Goal: Task Accomplishment & Management: Use online tool/utility

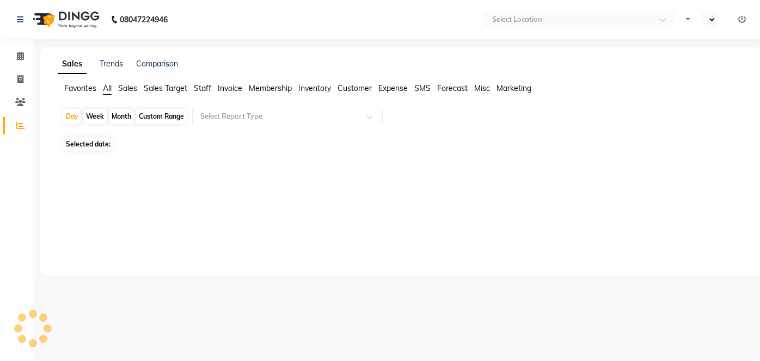
select select "en"
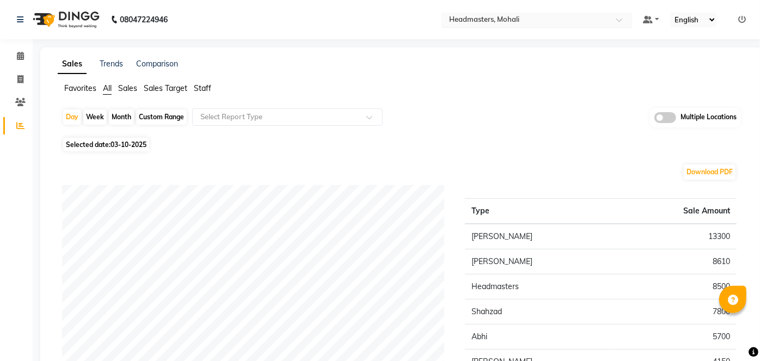
click at [499, 17] on input "text" at bounding box center [526, 20] width 158 height 11
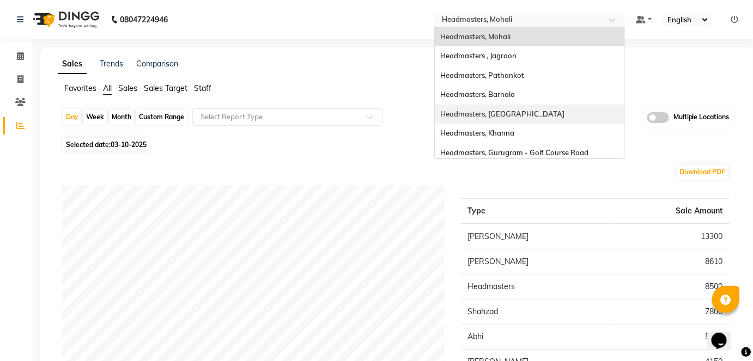
click at [566, 120] on div "Headmasters, [GEOGRAPHIC_DATA]" at bounding box center [529, 115] width 189 height 20
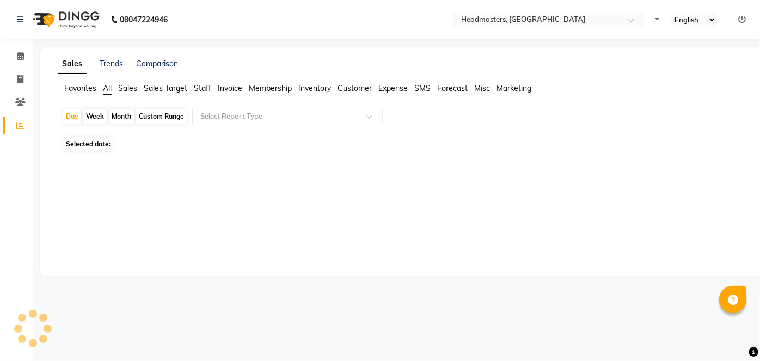
select select "en"
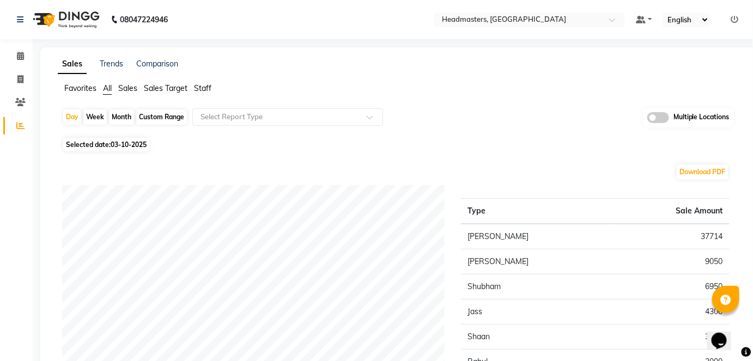
click at [81, 121] on div "Day Week Month Custom Range Select Report Type Multiple Locations" at bounding box center [397, 121] width 671 height 27
click at [74, 119] on div "Day" at bounding box center [72, 116] width 18 height 15
select select "10"
select select "2025"
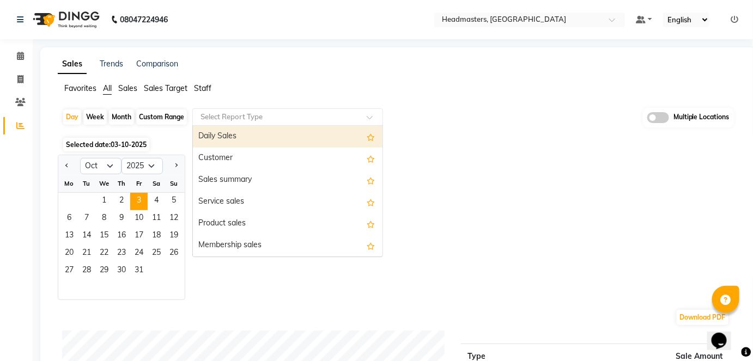
click at [228, 116] on input "text" at bounding box center [276, 117] width 157 height 11
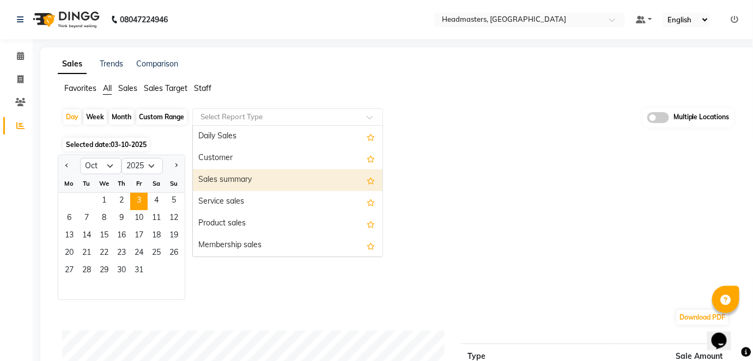
click at [255, 178] on div "Sales summary" at bounding box center [287, 180] width 189 height 22
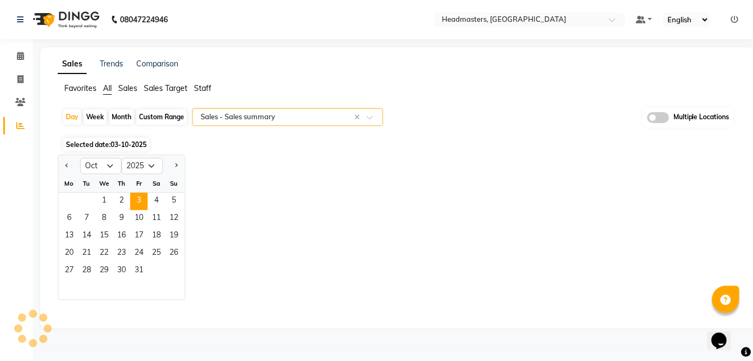
select select "full_report"
select select "csv"
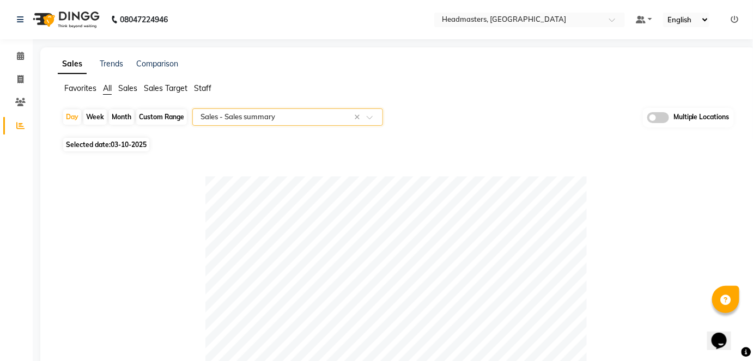
scroll to position [581, 0]
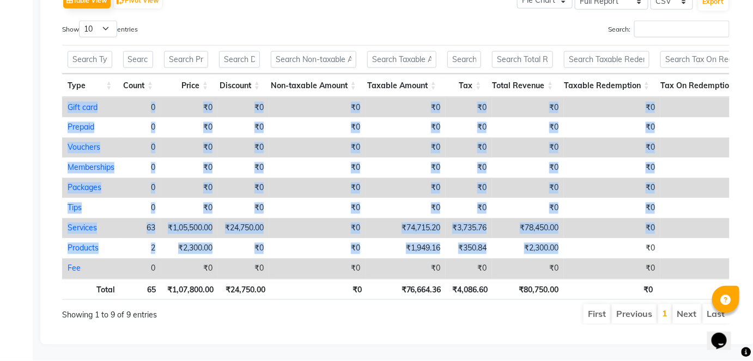
drag, startPoint x: 563, startPoint y: 230, endPoint x: 44, endPoint y: 234, distance: 518.9
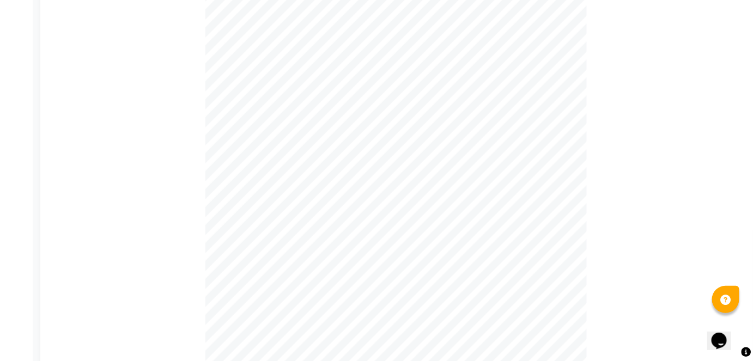
scroll to position [0, 0]
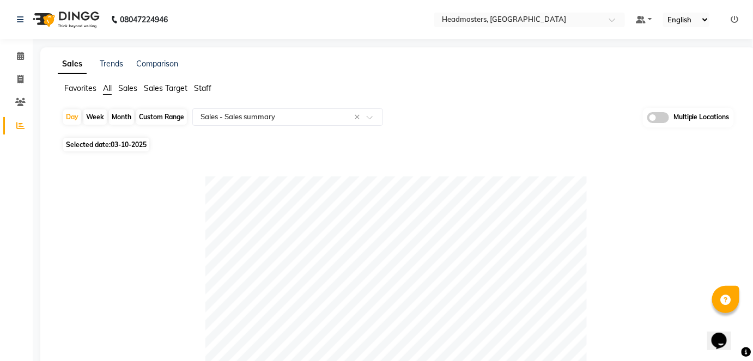
click at [126, 115] on div "Month" at bounding box center [121, 116] width 25 height 15
select select "10"
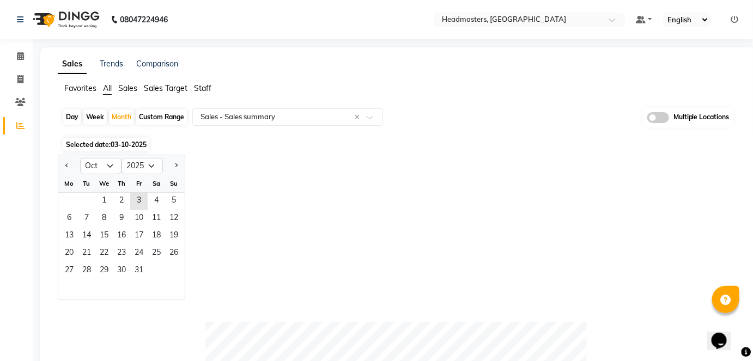
click at [266, 215] on div "Jan Feb Mar Apr May Jun Jul Aug Sep Oct Nov Dec 2015 2016 2017 2018 2019 2020 2…" at bounding box center [398, 227] width 680 height 145
click at [150, 160] on select "2015 2016 2017 2018 2019 2020 2021 2022 2023 2024 2025 2026 2027 2028 2029 2030…" at bounding box center [141, 166] width 41 height 16
select select "2024"
click at [121, 158] on select "2015 2016 2017 2018 2019 2020 2021 2022 2023 2024 2025 2026 2027 2028 2029 2030…" at bounding box center [141, 166] width 41 height 16
click at [81, 198] on span "1" at bounding box center [86, 201] width 17 height 17
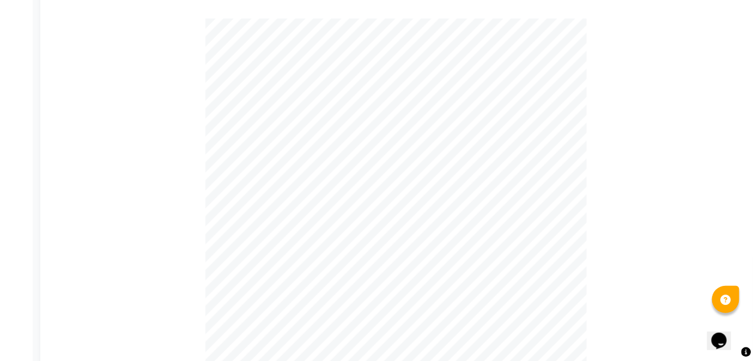
scroll to position [86, 0]
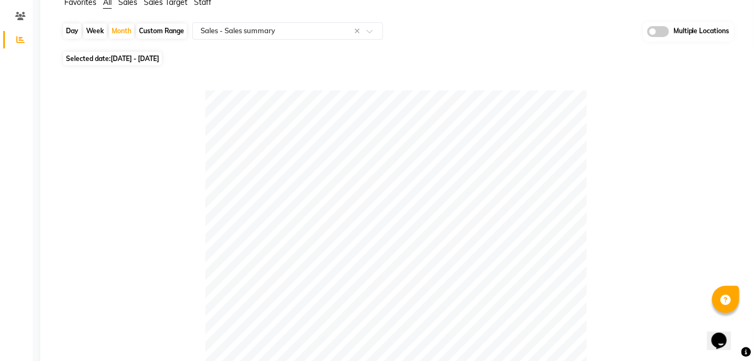
click at [71, 32] on div "Day" at bounding box center [72, 30] width 18 height 15
select select "10"
select select "2024"
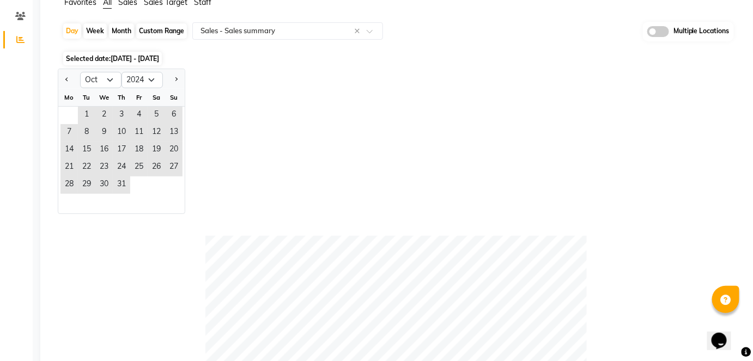
click at [160, 30] on div "Custom Range" at bounding box center [161, 30] width 51 height 15
select select "10"
select select "2024"
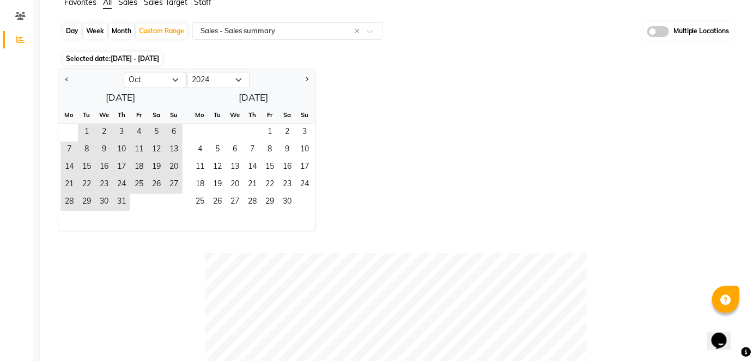
click at [71, 30] on div "Day" at bounding box center [72, 30] width 18 height 15
select select "10"
select select "2024"
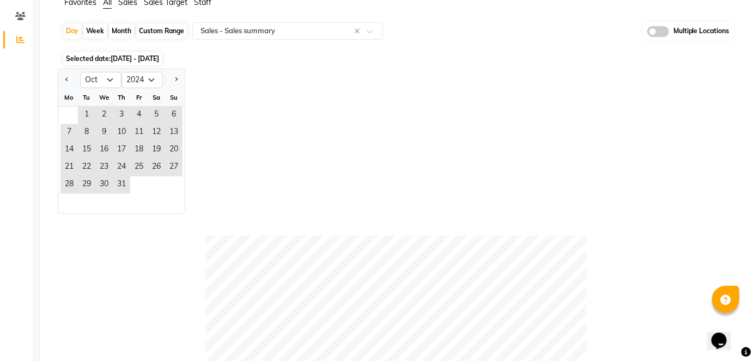
click at [315, 156] on div "Jan Feb Mar Apr May Jun Jul Aug Sep Oct Nov Dec 2014 2015 2016 2017 2018 2019 2…" at bounding box center [398, 141] width 680 height 145
click at [86, 118] on span "1" at bounding box center [86, 115] width 17 height 17
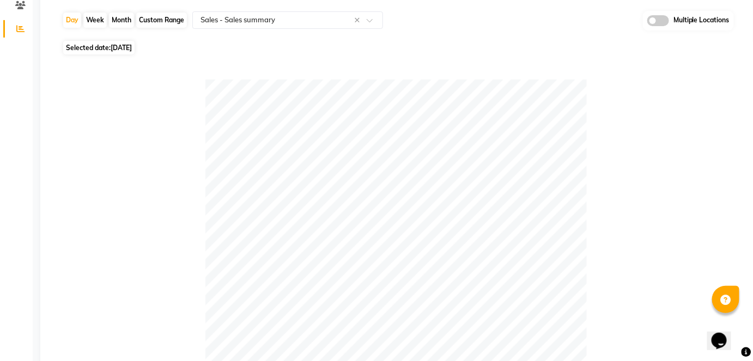
scroll to position [0, 0]
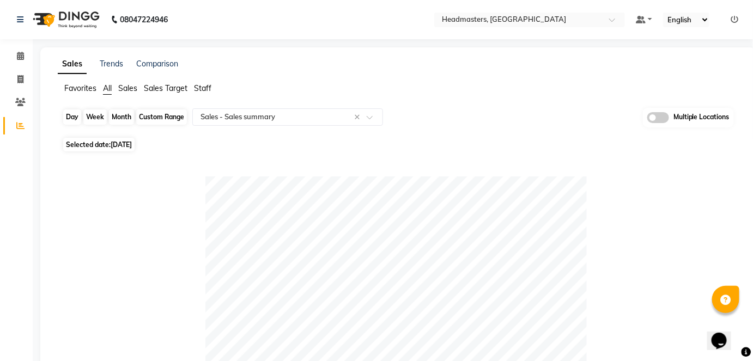
click at [76, 115] on div "Day" at bounding box center [72, 116] width 18 height 15
select select "10"
select select "2024"
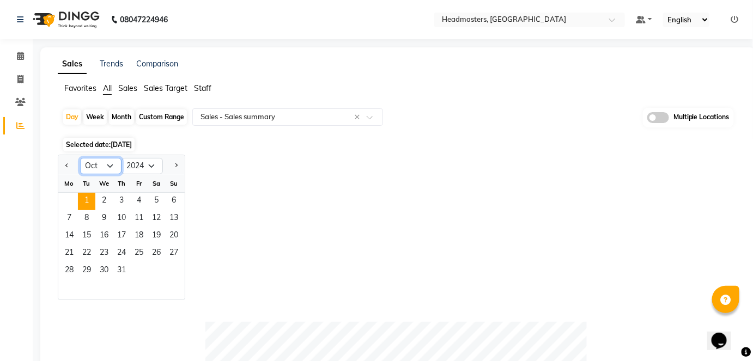
click at [106, 164] on select "Jan Feb Mar Apr May Jun Jul Aug Sep Oct Nov Dec" at bounding box center [100, 166] width 41 height 16
click at [291, 281] on div "Jan Feb Mar Apr May Jun Jul Aug Sep Oct Nov Dec 2014 2015 2016 2017 2018 2019 2…" at bounding box center [398, 227] width 680 height 145
drag, startPoint x: 88, startPoint y: 202, endPoint x: 81, endPoint y: 205, distance: 7.1
click at [82, 204] on span "1" at bounding box center [86, 201] width 17 height 17
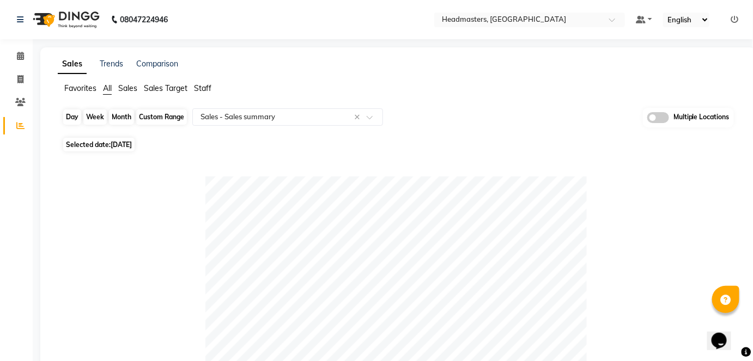
click at [74, 121] on div "Day" at bounding box center [72, 116] width 18 height 15
select select "10"
select select "2024"
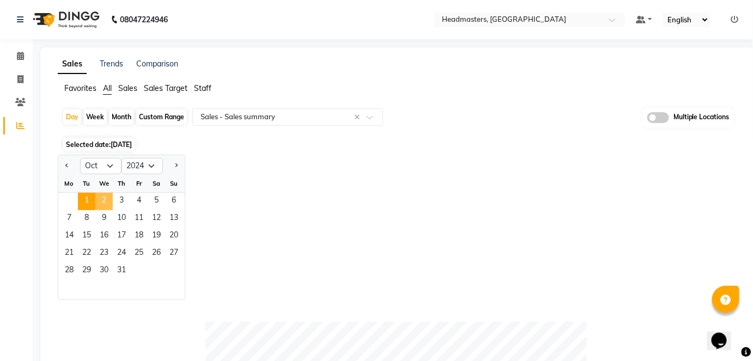
click at [102, 195] on span "2" at bounding box center [103, 201] width 17 height 17
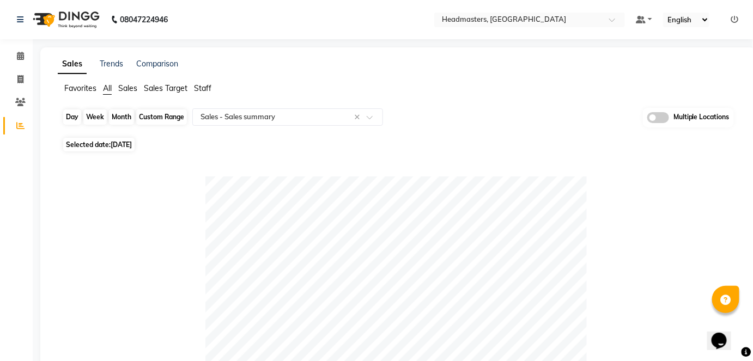
click at [70, 113] on div "Day" at bounding box center [72, 116] width 18 height 15
select select "10"
select select "2024"
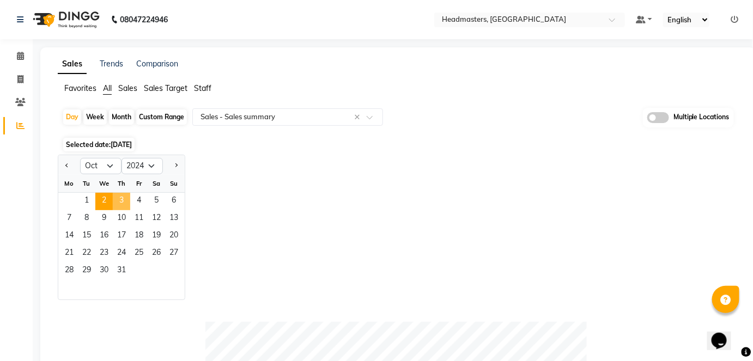
click at [122, 203] on span "3" at bounding box center [121, 201] width 17 height 17
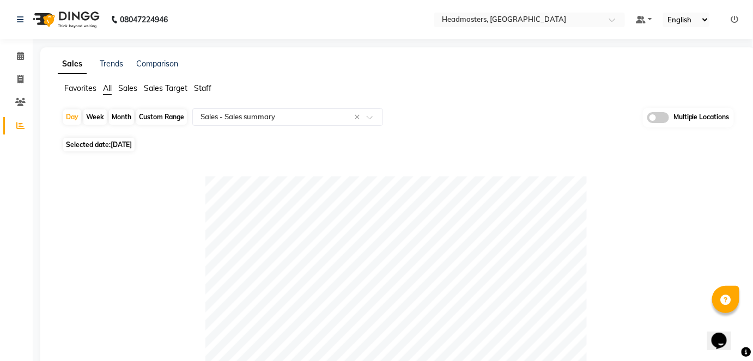
drag, startPoint x: 120, startPoint y: 114, endPoint x: 145, endPoint y: 135, distance: 32.8
click at [121, 114] on div "Month" at bounding box center [121, 116] width 25 height 15
select select "10"
select select "2024"
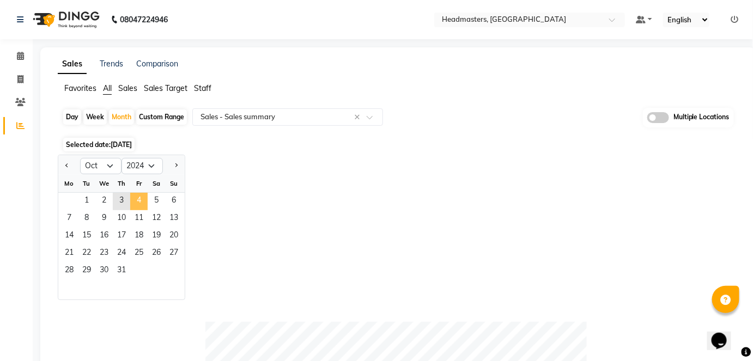
click at [141, 198] on span "4" at bounding box center [138, 201] width 17 height 17
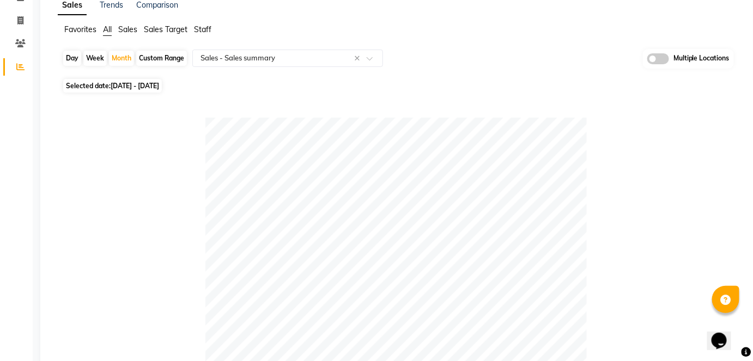
scroll to position [36, 0]
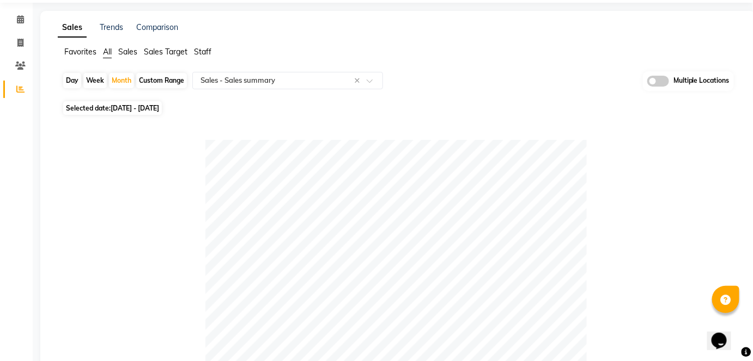
click at [74, 82] on div "Day" at bounding box center [72, 80] width 18 height 15
select select "10"
select select "2024"
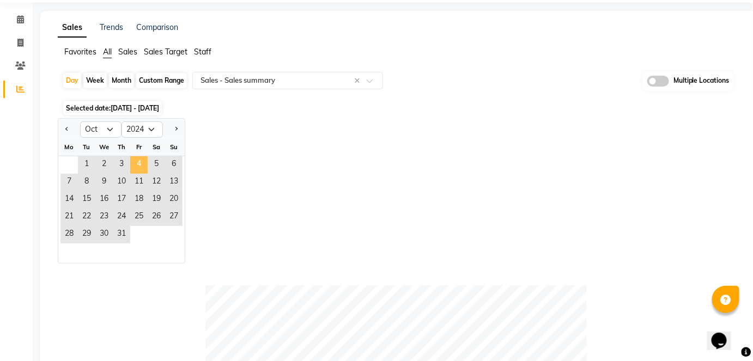
click at [139, 165] on span "4" at bounding box center [138, 164] width 17 height 17
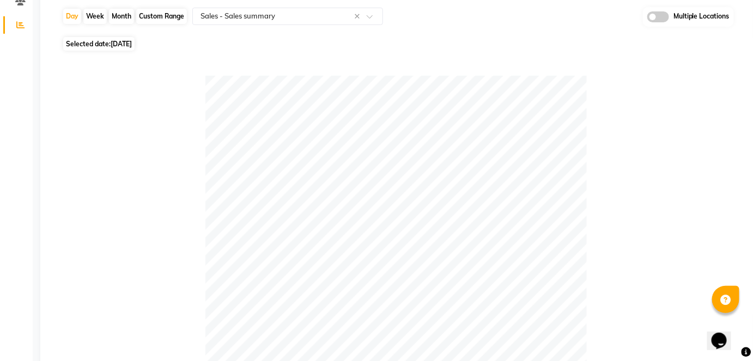
scroll to position [86, 0]
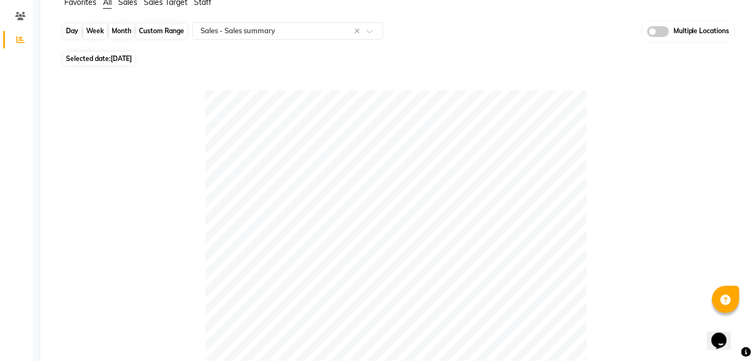
click at [74, 35] on div "Day" at bounding box center [72, 30] width 18 height 15
select select "10"
select select "2024"
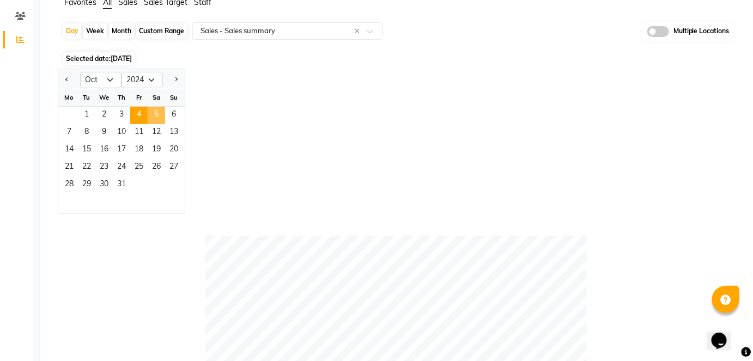
click at [154, 111] on span "5" at bounding box center [156, 115] width 17 height 17
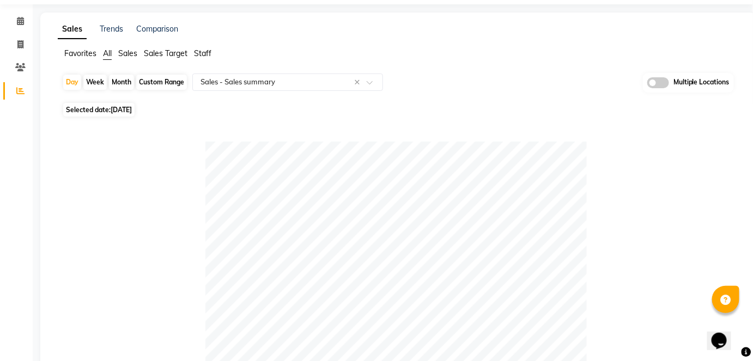
scroll to position [0, 0]
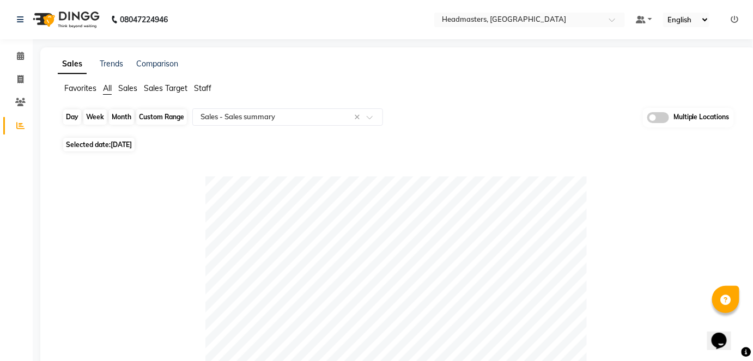
click at [75, 118] on div "Day" at bounding box center [72, 116] width 18 height 15
select select "10"
select select "2024"
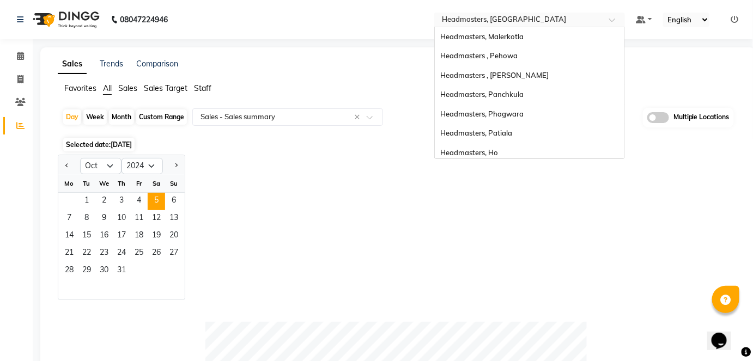
scroll to position [232, 0]
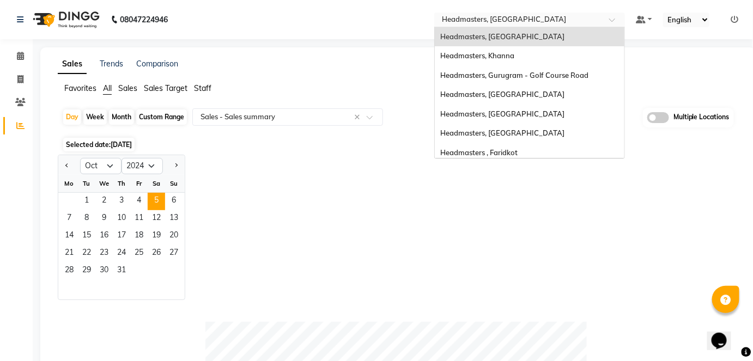
click at [542, 14] on div "Select Location × Headmasters, Jalandhar" at bounding box center [520, 19] width 169 height 11
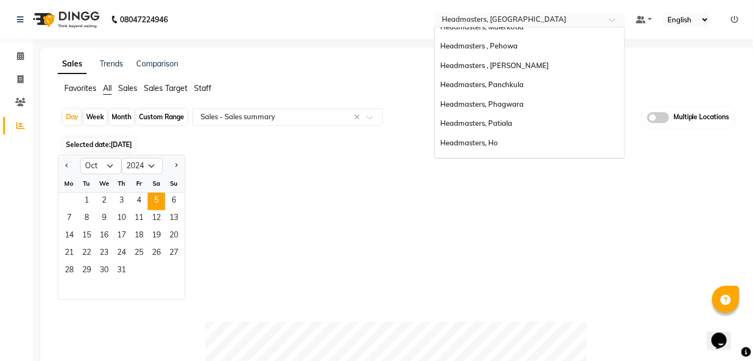
scroll to position [0, 0]
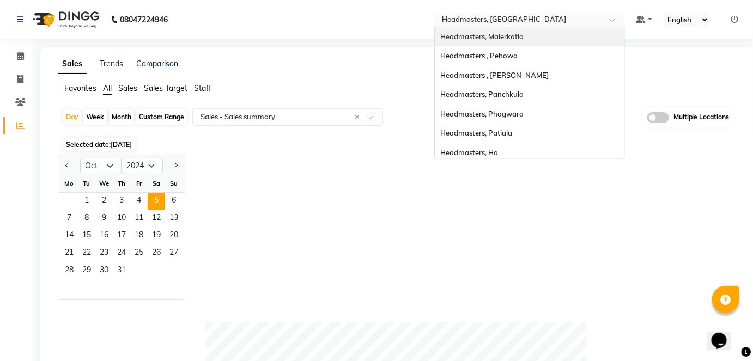
click at [512, 43] on div "Headmasters, Malerkotla" at bounding box center [529, 37] width 189 height 20
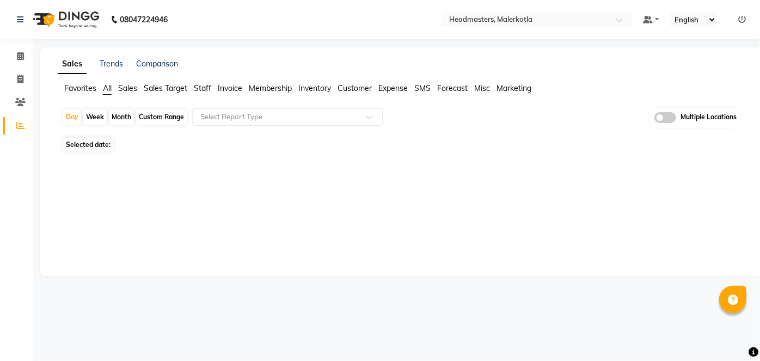
select select "en"
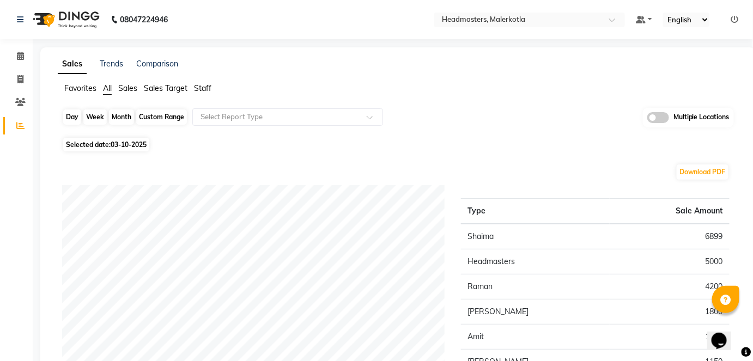
click at [72, 118] on div "Day" at bounding box center [72, 116] width 18 height 15
select select "10"
select select "2025"
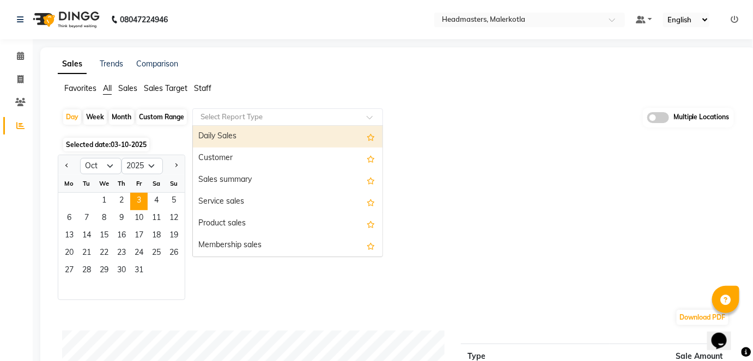
click at [267, 113] on input "text" at bounding box center [276, 117] width 157 height 11
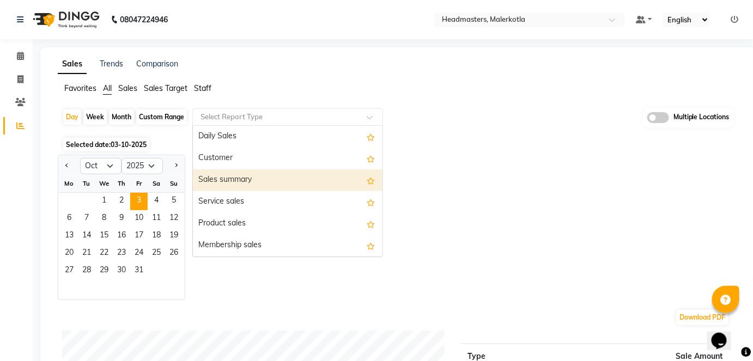
click at [272, 178] on div "Sales summary" at bounding box center [287, 180] width 189 height 22
select select "full_report"
select select "csv"
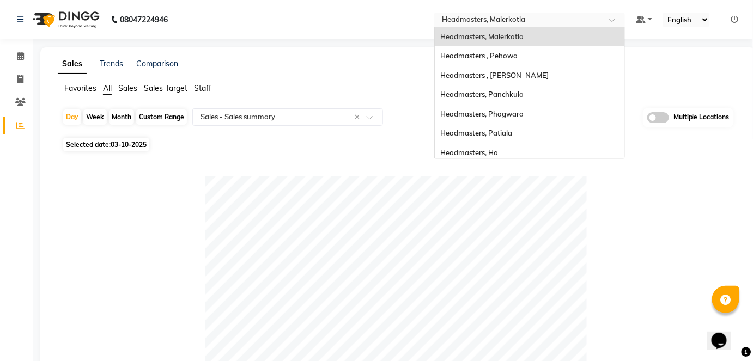
click at [577, 21] on input "text" at bounding box center [518, 20] width 158 height 11
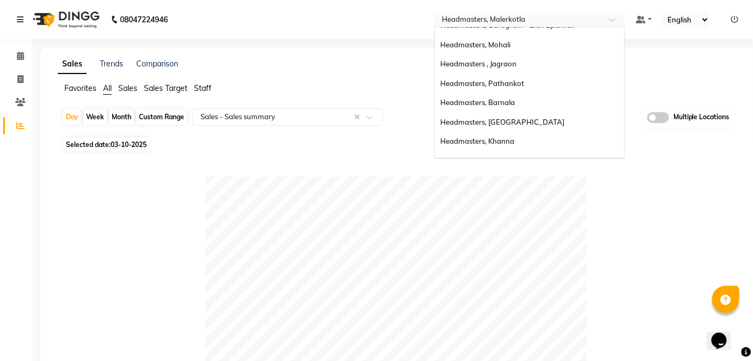
scroll to position [199, 0]
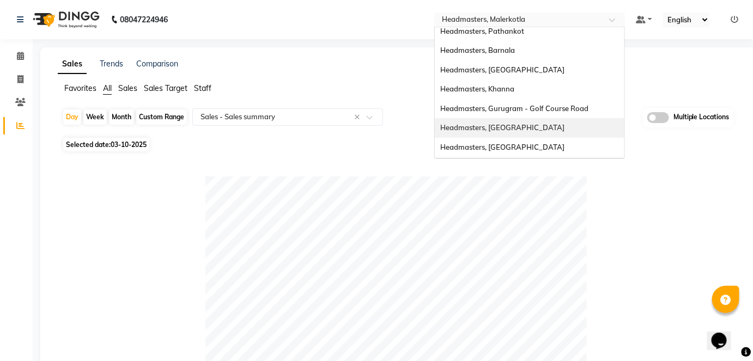
click at [563, 126] on div "Headmasters, [GEOGRAPHIC_DATA]" at bounding box center [529, 128] width 189 height 20
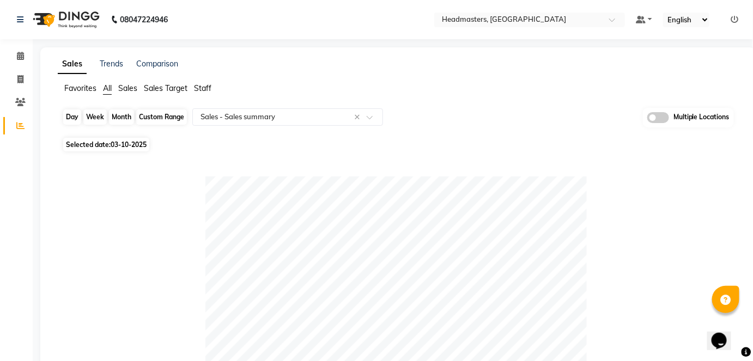
click at [75, 118] on div "Day" at bounding box center [72, 116] width 18 height 15
select select "10"
select select "2025"
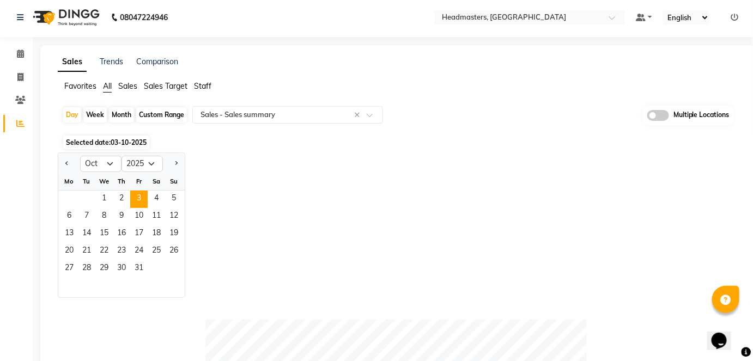
scroll to position [0, 0]
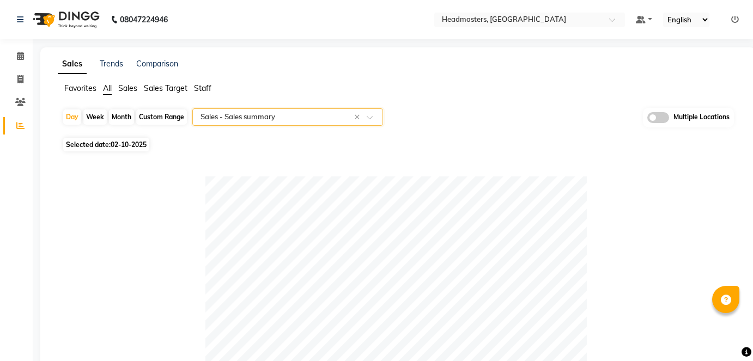
select select "full_report"
select select "csv"
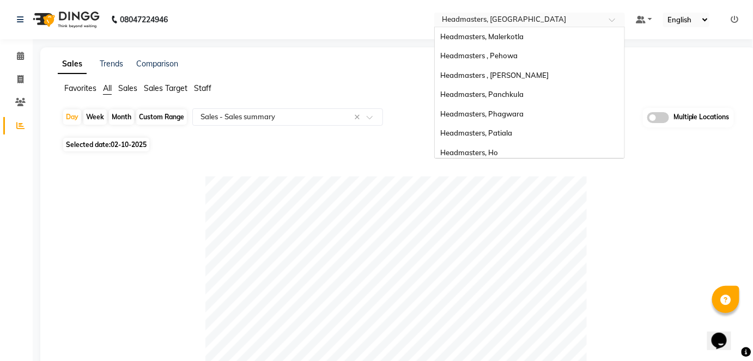
click at [502, 19] on input "text" at bounding box center [518, 20] width 158 height 11
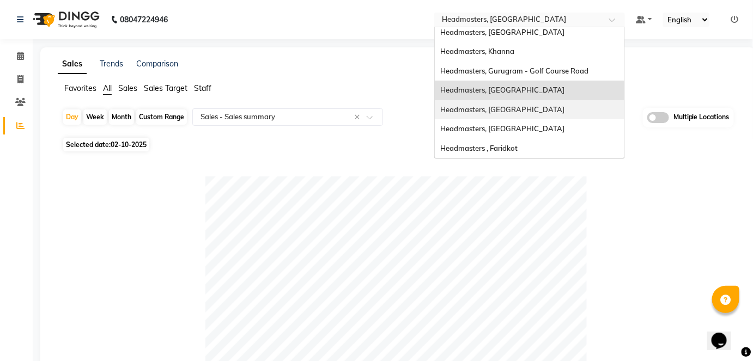
click at [537, 112] on div "Headmasters, [GEOGRAPHIC_DATA]" at bounding box center [529, 110] width 189 height 20
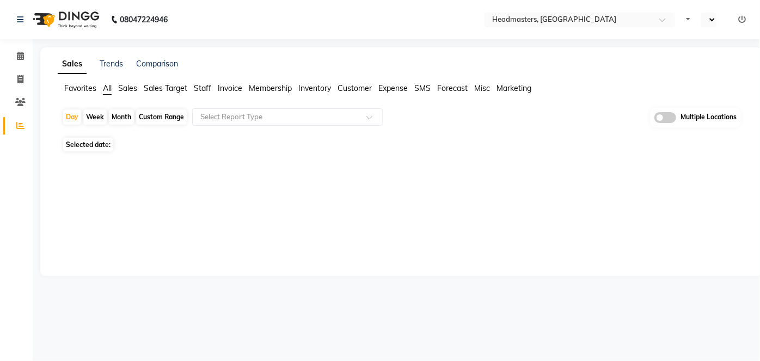
select select "en"
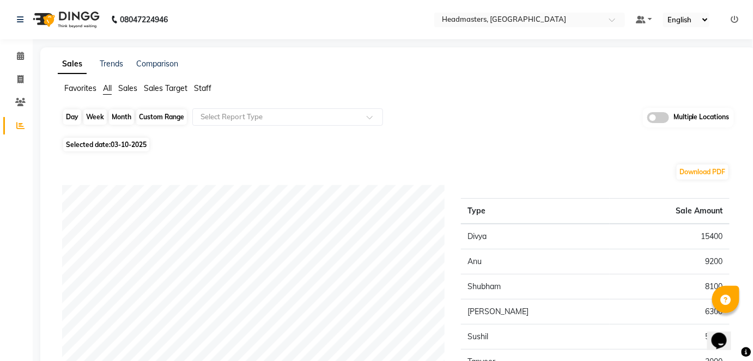
click at [72, 113] on div "Day" at bounding box center [72, 116] width 18 height 15
select select "10"
select select "2025"
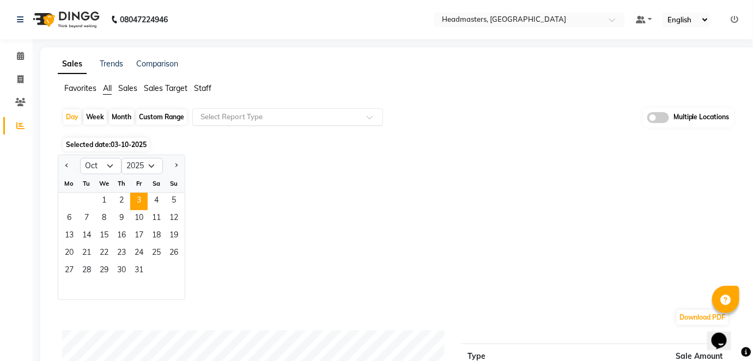
click at [270, 115] on input "text" at bounding box center [276, 117] width 157 height 11
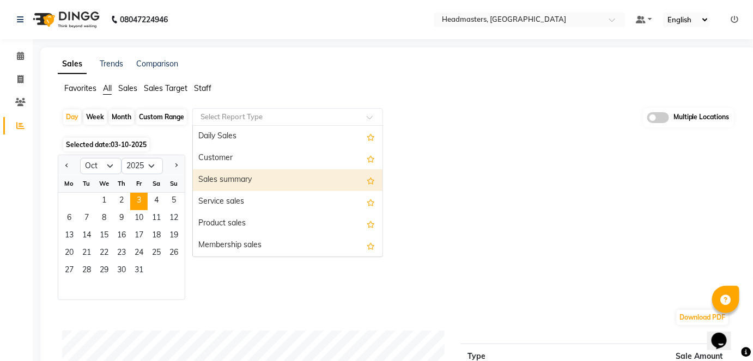
click at [264, 180] on div "Sales summary" at bounding box center [287, 180] width 189 height 22
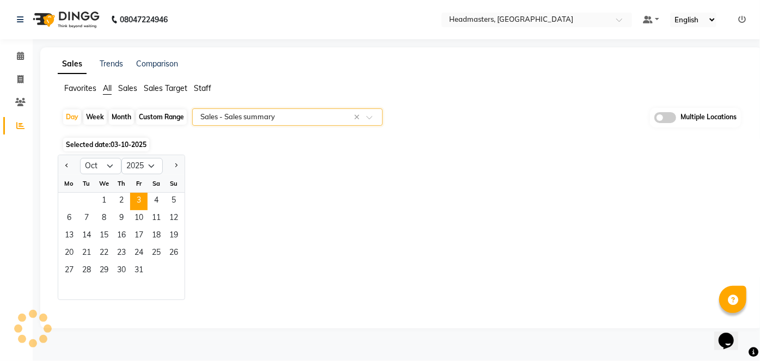
select select "full_report"
select select "csv"
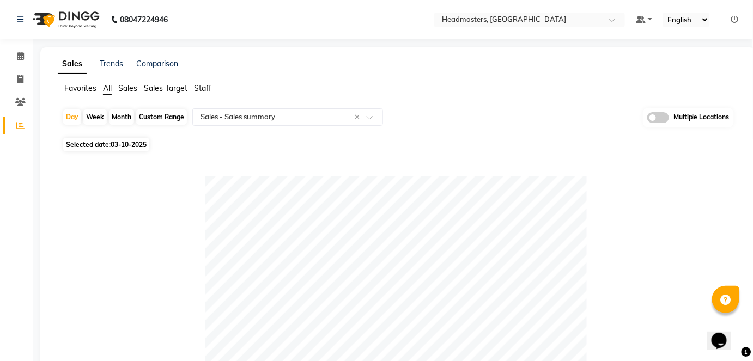
click at [75, 129] on div "Day Week Month Custom Range Select Report Type × Sales - Sales summary × Multip…" at bounding box center [397, 121] width 671 height 27
click at [70, 113] on div "Day" at bounding box center [72, 116] width 18 height 15
select select "10"
select select "2025"
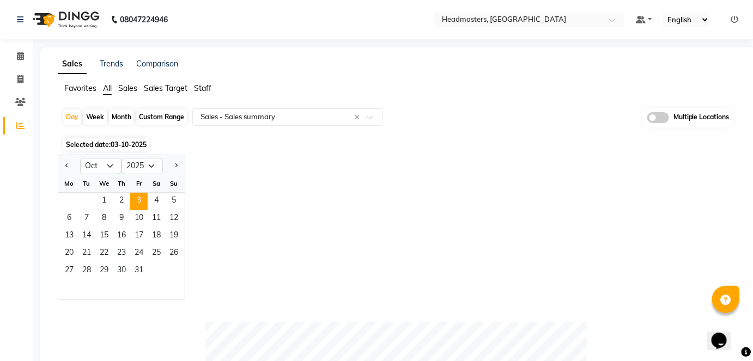
click at [260, 263] on div "Jan Feb Mar Apr May Jun Jul Aug Sep Oct Nov Dec 2015 2016 2017 2018 2019 2020 2…" at bounding box center [398, 227] width 680 height 145
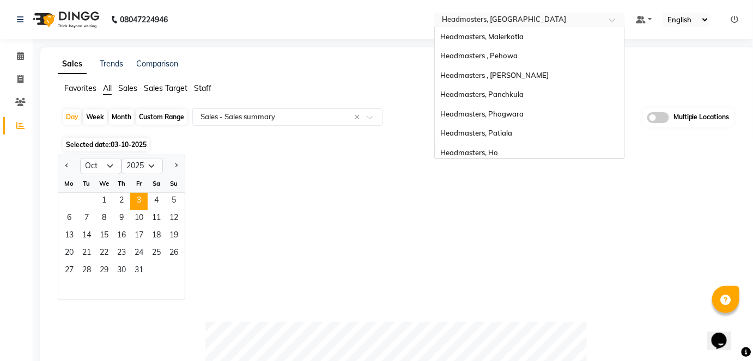
click at [539, 21] on input "text" at bounding box center [518, 20] width 158 height 11
click at [551, 42] on div "Headmasters, Malerkotla" at bounding box center [529, 37] width 189 height 20
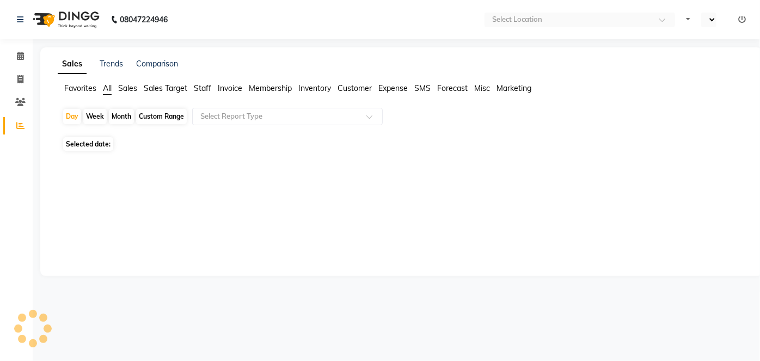
select select "en"
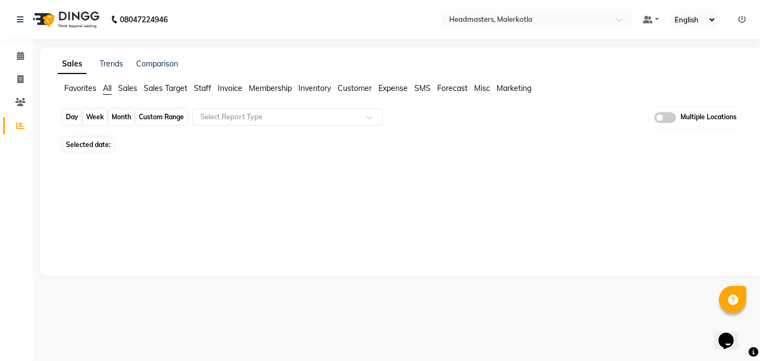
click at [71, 119] on div "Day" at bounding box center [72, 116] width 18 height 15
select select "10"
select select "2025"
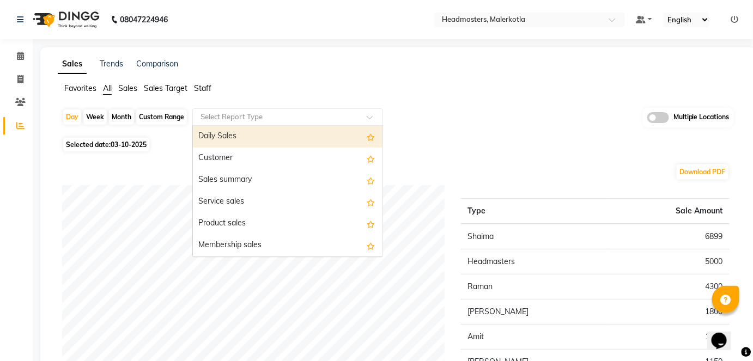
click at [225, 121] on input "text" at bounding box center [276, 117] width 157 height 11
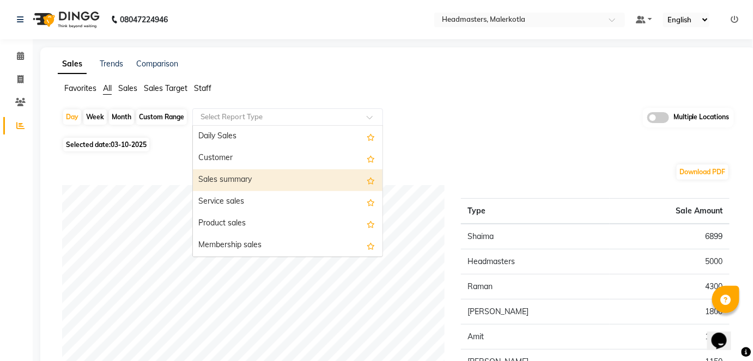
click at [225, 174] on div "Sales summary" at bounding box center [287, 180] width 189 height 22
select select "full_report"
select select "csv"
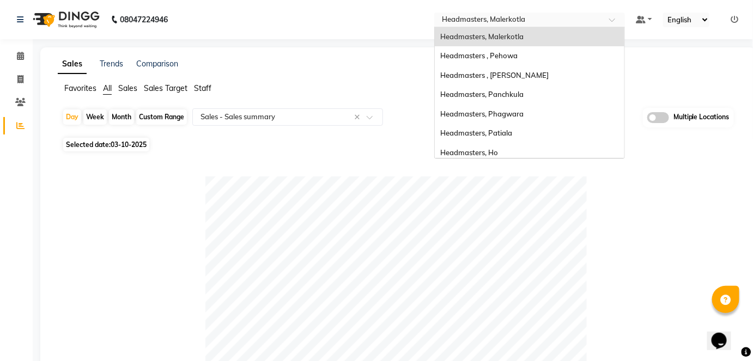
click at [552, 16] on input "text" at bounding box center [518, 20] width 158 height 11
click at [561, 60] on div "Headmasters , Pehowa" at bounding box center [529, 56] width 189 height 20
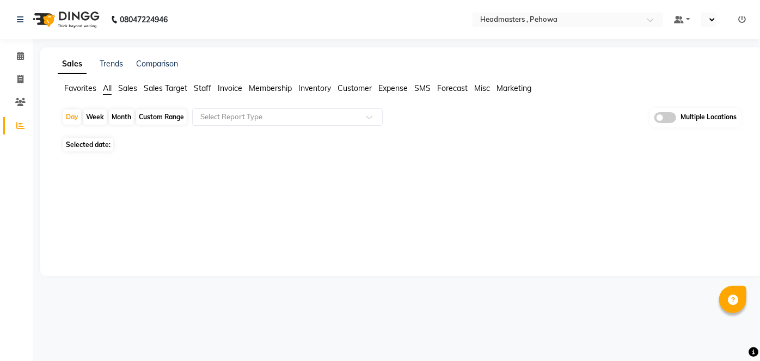
select select "en"
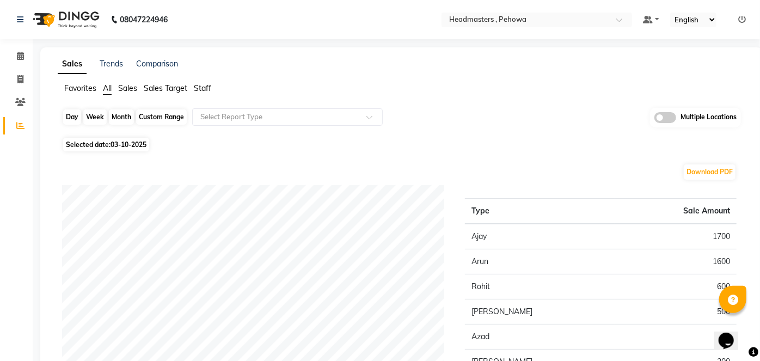
click at [78, 119] on div "Day" at bounding box center [72, 116] width 18 height 15
select select "10"
select select "2025"
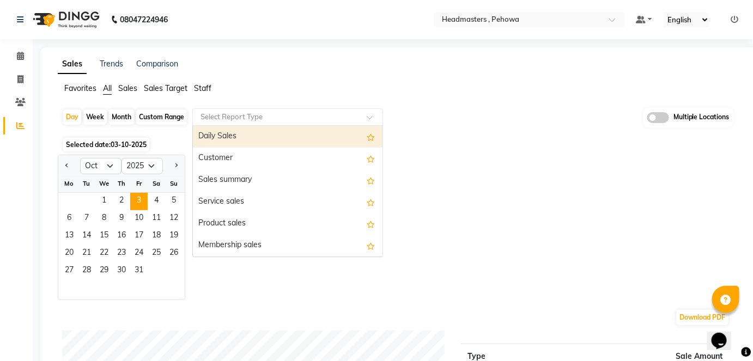
click at [244, 114] on input "text" at bounding box center [276, 117] width 157 height 11
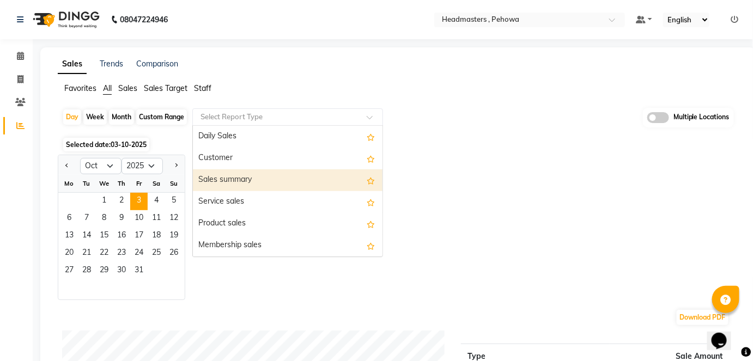
click at [267, 183] on div "Sales summary" at bounding box center [287, 180] width 189 height 22
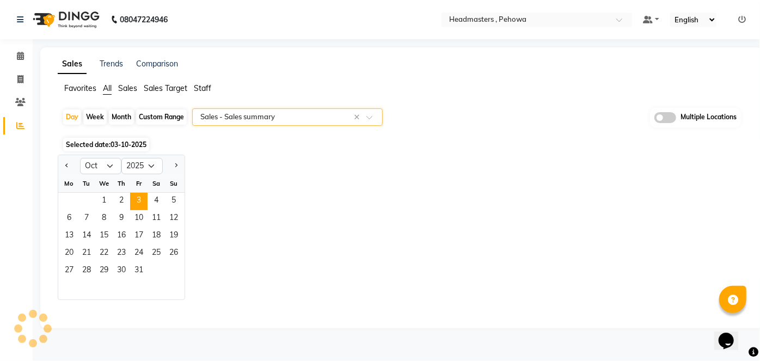
select select "full_report"
select select "csv"
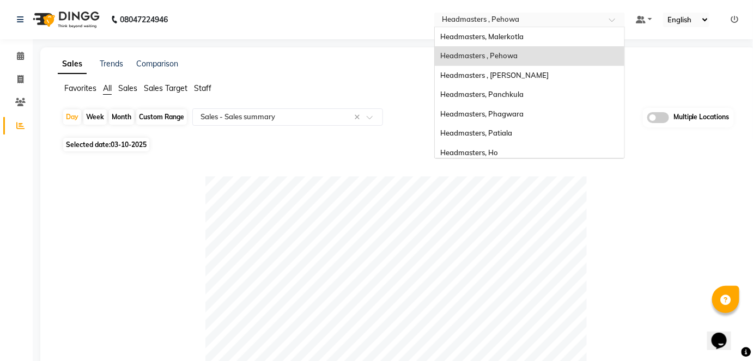
click at [542, 17] on input "text" at bounding box center [518, 20] width 158 height 11
click at [553, 78] on div "Headmasters , Sri Muktsar Sahib" at bounding box center [529, 76] width 189 height 20
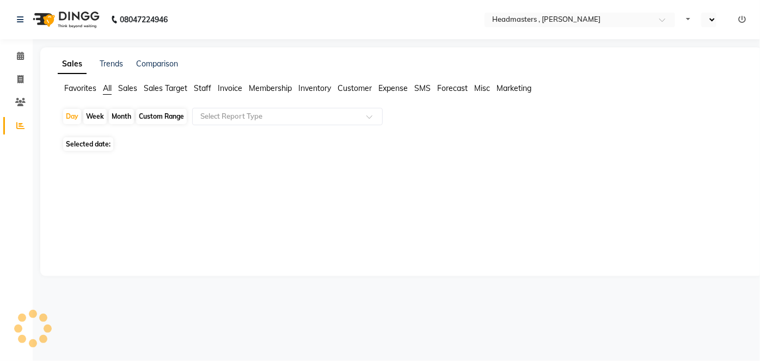
select select "en"
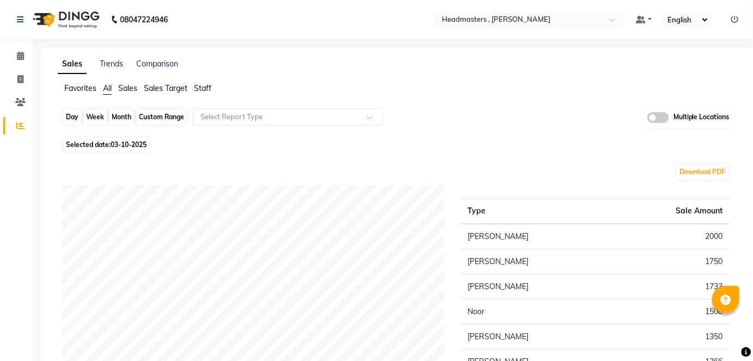
click at [66, 120] on div "Day" at bounding box center [72, 116] width 18 height 15
select select "10"
select select "2025"
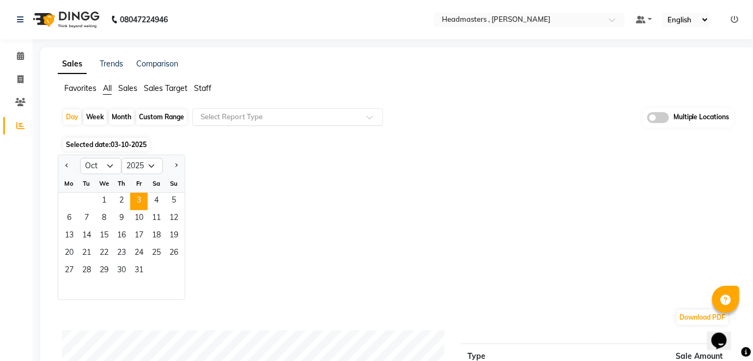
click at [246, 123] on div "Select Report Type" at bounding box center [287, 116] width 191 height 17
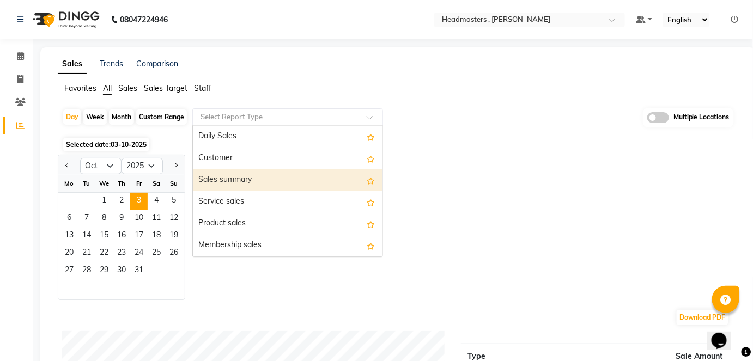
click at [254, 186] on div "Sales summary" at bounding box center [287, 180] width 189 height 22
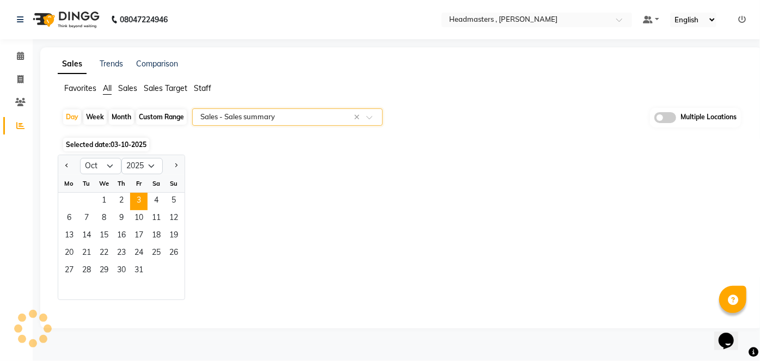
select select "full_report"
select select "csv"
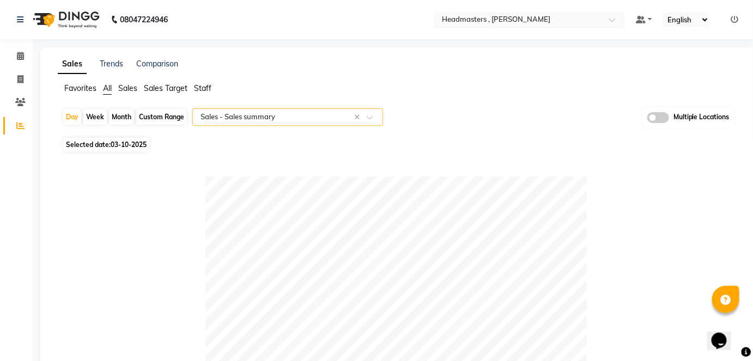
click at [499, 17] on input "text" at bounding box center [518, 20] width 158 height 11
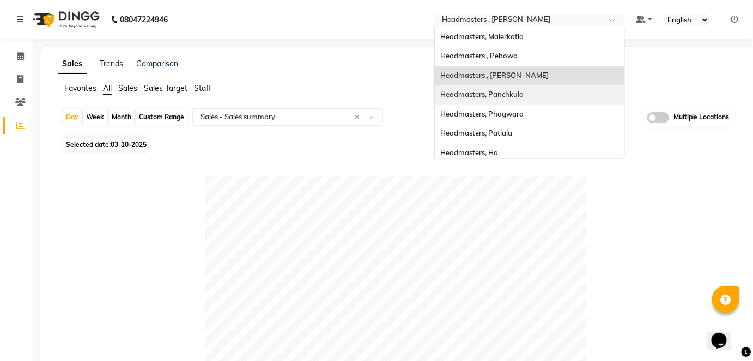
click at [556, 98] on div "Headmasters, Panchkula" at bounding box center [529, 95] width 189 height 20
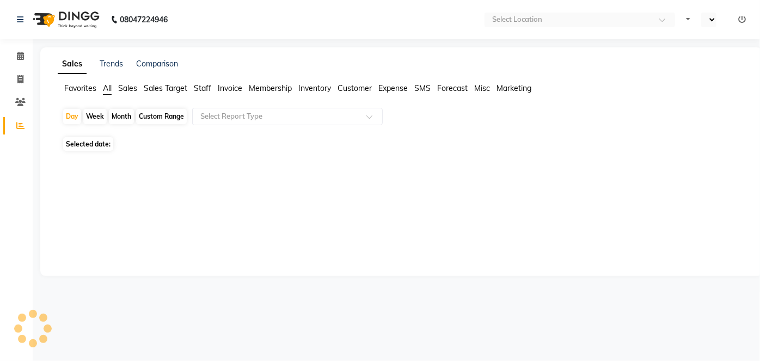
select select "en"
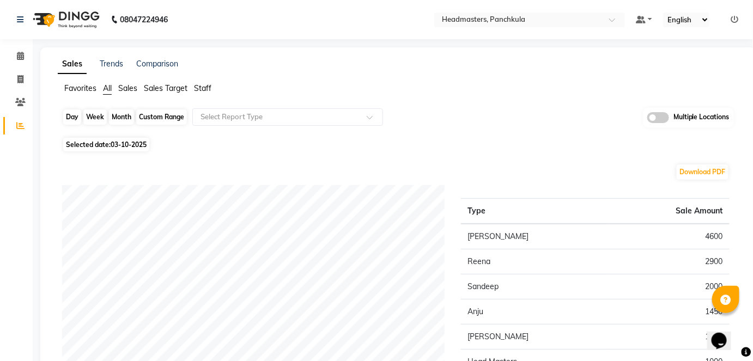
click at [76, 121] on div "Day" at bounding box center [72, 116] width 18 height 15
select select "10"
select select "2025"
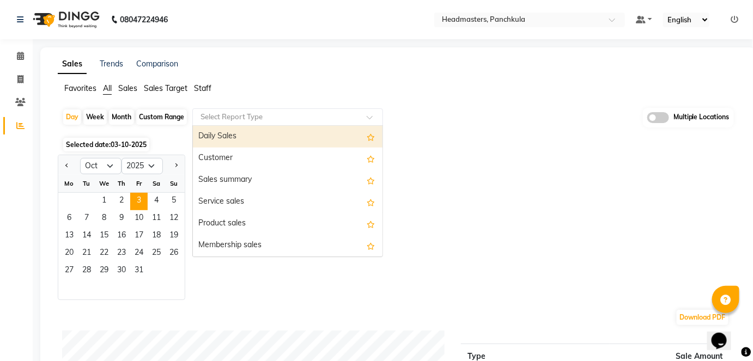
click at [215, 124] on ng-select "Select Report Type Daily Sales Customer Sales summary Service sales Product sal…" at bounding box center [287, 116] width 191 height 17
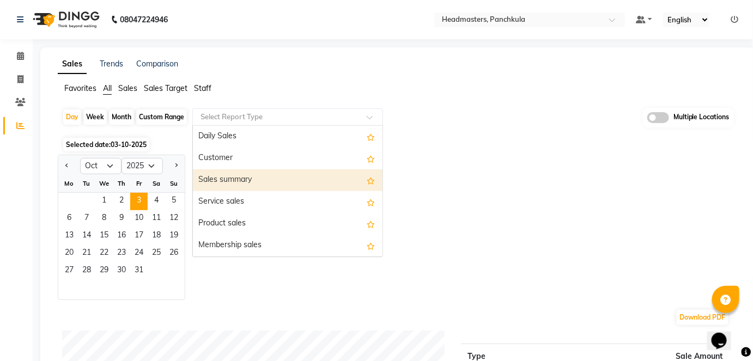
click at [232, 174] on div "Sales summary" at bounding box center [287, 180] width 189 height 22
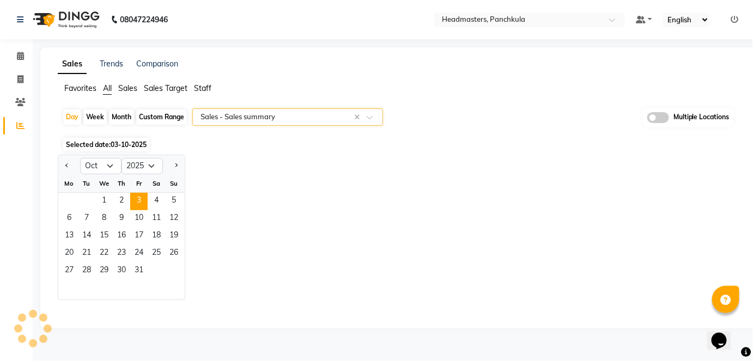
select select "full_report"
select select "csv"
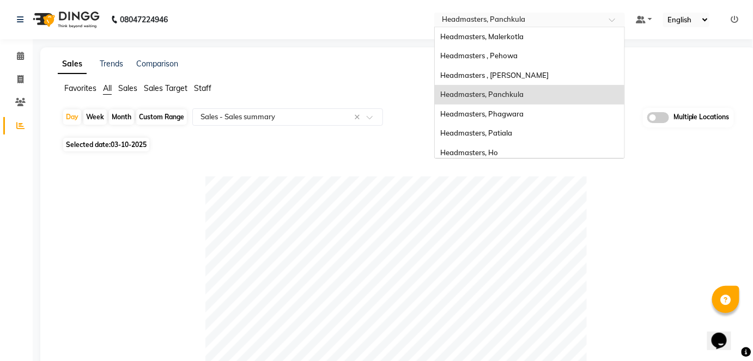
click at [576, 17] on input "text" at bounding box center [518, 20] width 158 height 11
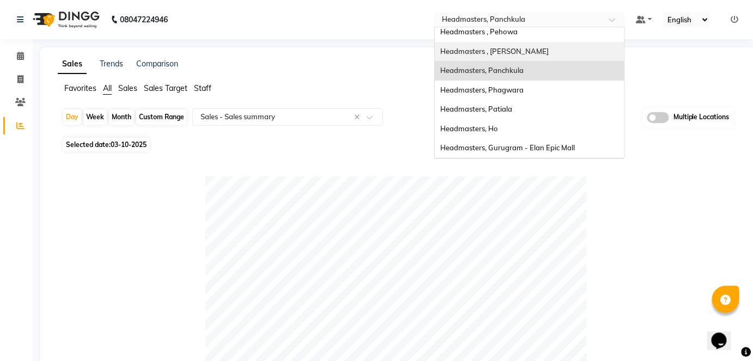
scroll to position [37, 0]
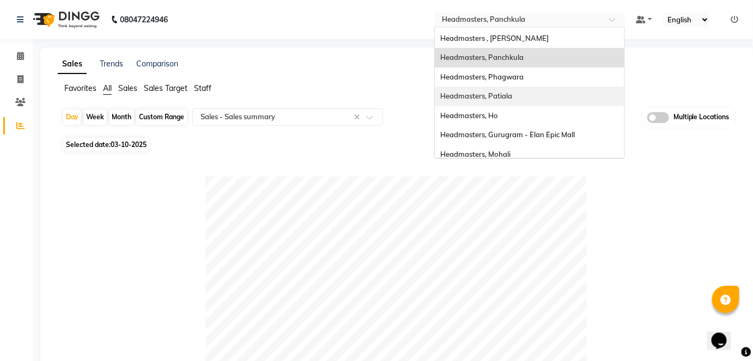
click at [557, 105] on div "Headmasters, Patiala" at bounding box center [529, 97] width 189 height 20
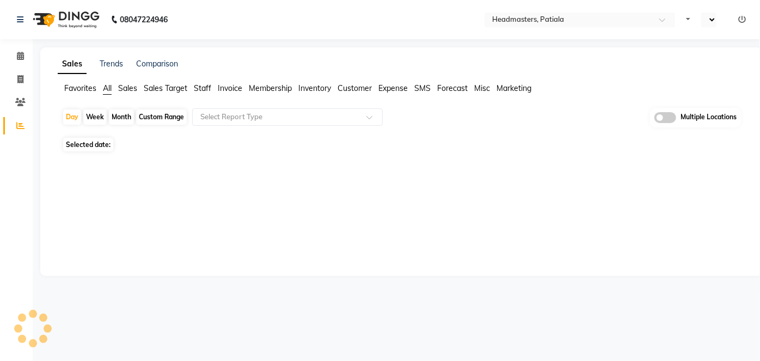
select select "en"
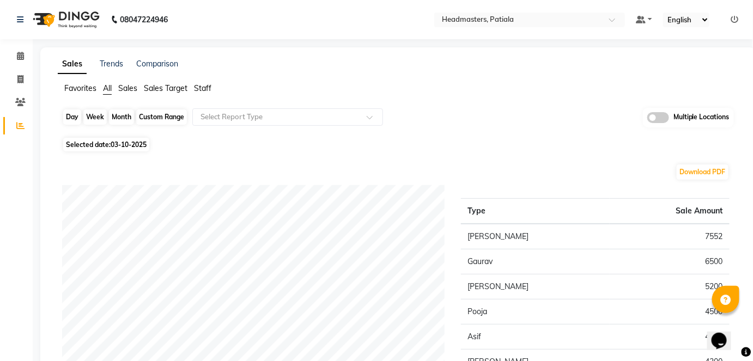
click at [76, 115] on div "Day" at bounding box center [72, 116] width 18 height 15
select select "10"
select select "2025"
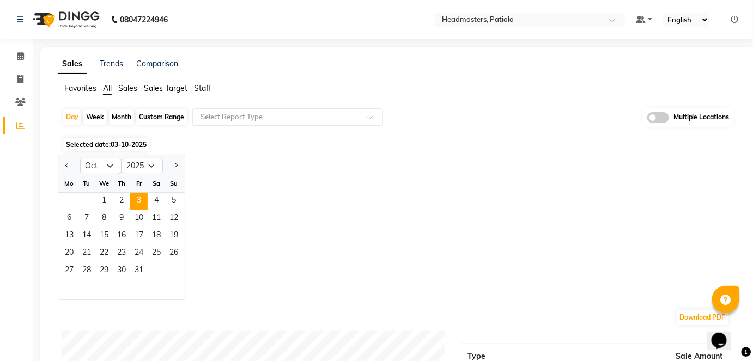
click at [194, 118] on div at bounding box center [287, 117] width 189 height 11
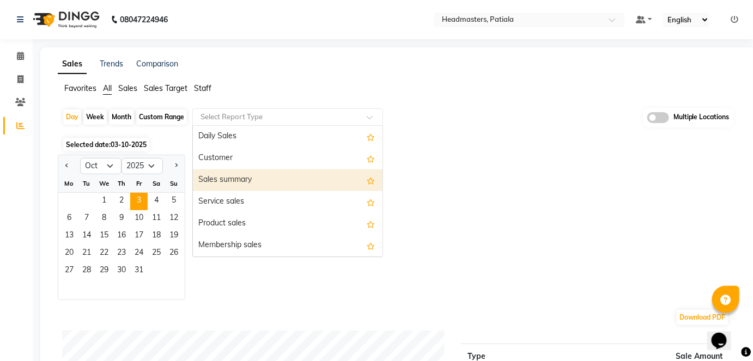
click at [218, 179] on div "Sales summary" at bounding box center [287, 180] width 189 height 22
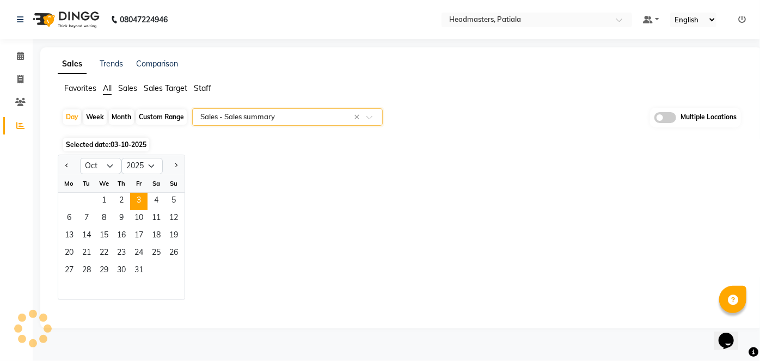
select select "full_report"
select select "csv"
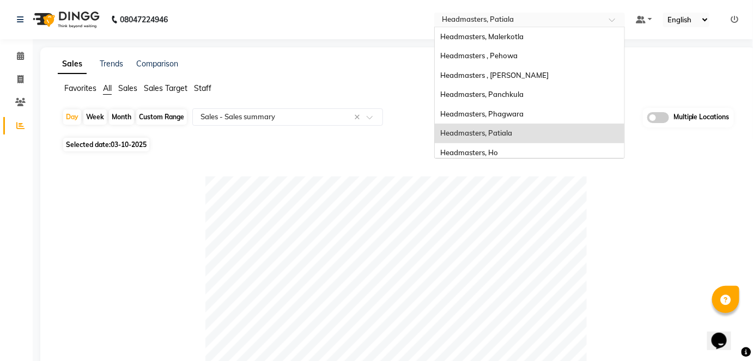
click at [567, 22] on input "text" at bounding box center [518, 20] width 158 height 11
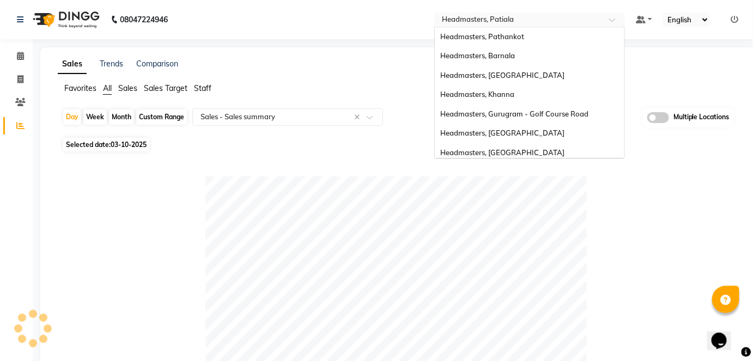
scroll to position [236, 0]
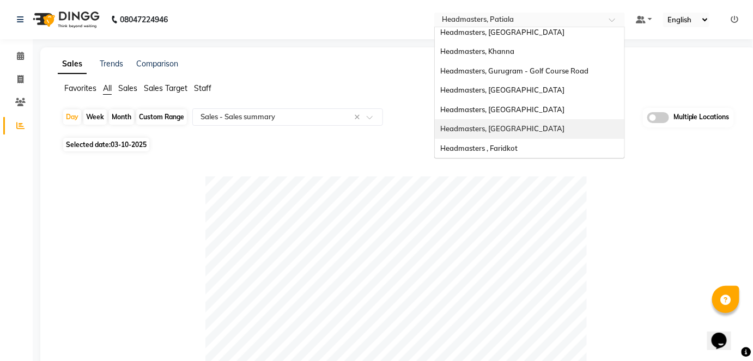
click at [528, 129] on div "Headmasters, [GEOGRAPHIC_DATA]" at bounding box center [529, 129] width 189 height 20
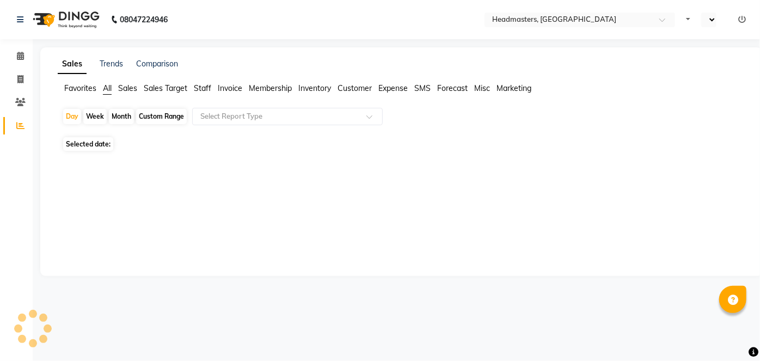
select select "en"
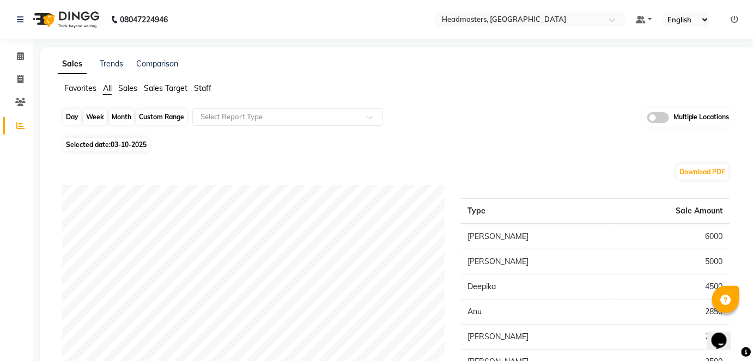
click at [67, 118] on div "Day" at bounding box center [72, 116] width 18 height 15
select select "10"
select select "2025"
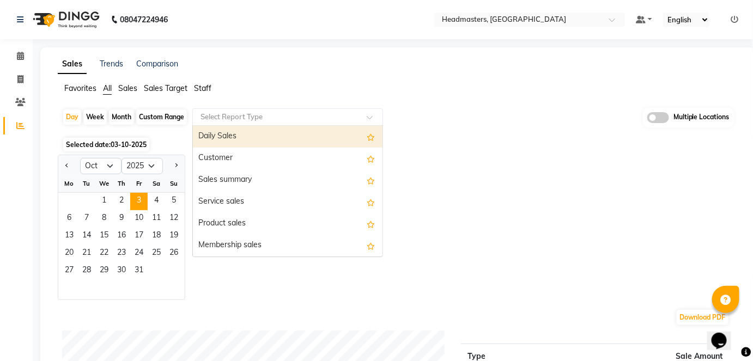
click at [282, 123] on div "Select Report Type" at bounding box center [287, 116] width 191 height 17
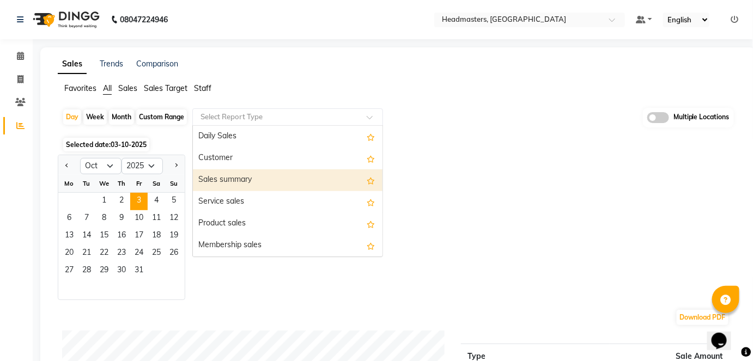
click at [290, 180] on div "Sales summary" at bounding box center [287, 180] width 189 height 22
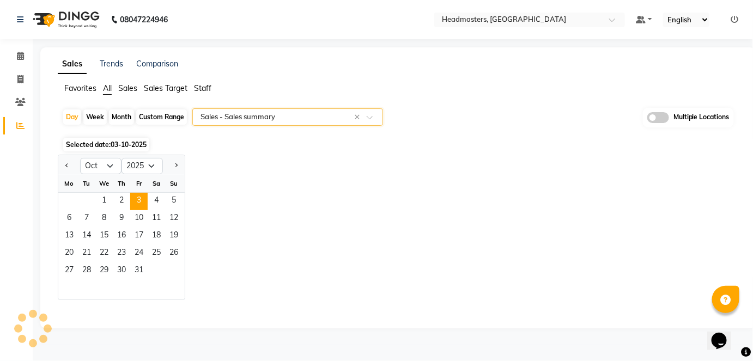
select select "full_report"
select select "csv"
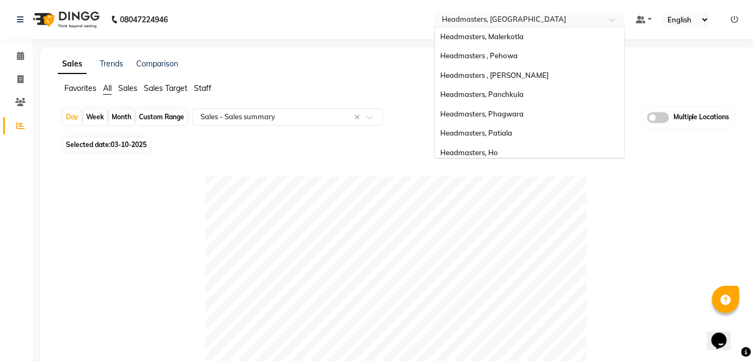
click at [531, 13] on div "Select Location × Headmasters, [GEOGRAPHIC_DATA]" at bounding box center [529, 20] width 191 height 15
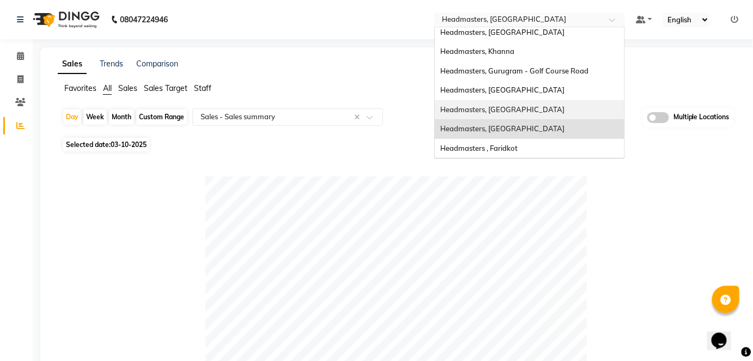
click at [561, 108] on div "Headmasters, [GEOGRAPHIC_DATA]" at bounding box center [529, 110] width 189 height 20
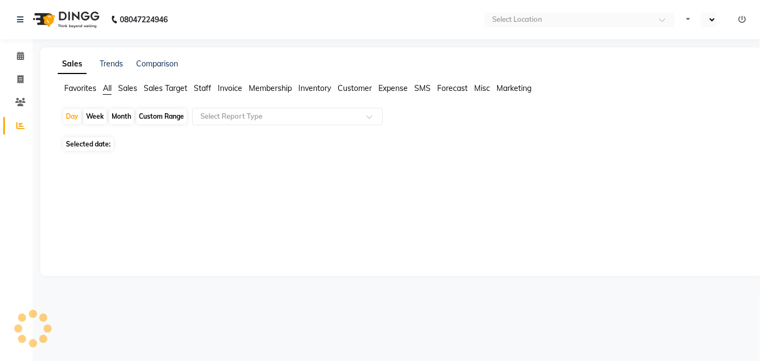
select select "en"
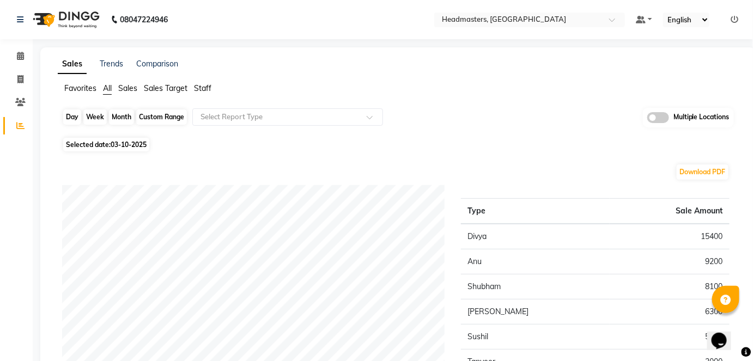
click at [76, 116] on div "Day" at bounding box center [72, 116] width 18 height 15
select select "10"
select select "2025"
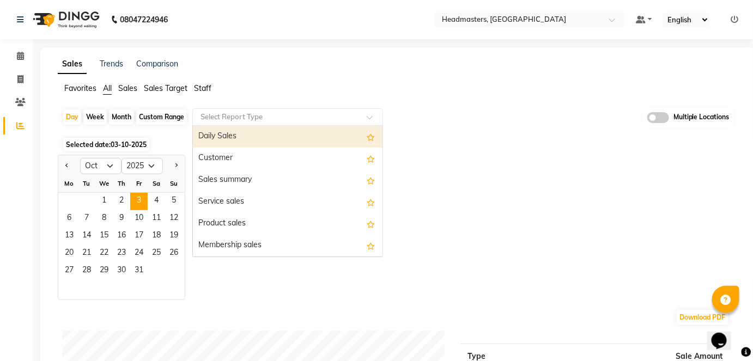
click at [242, 121] on input "text" at bounding box center [276, 117] width 157 height 11
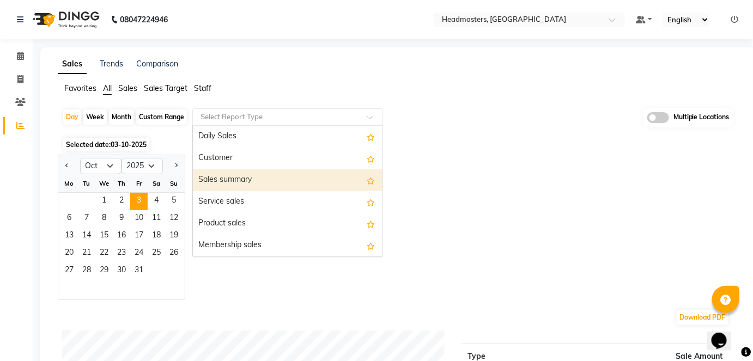
click at [238, 188] on div "Sales summary" at bounding box center [287, 180] width 189 height 22
select select "full_report"
select select "csv"
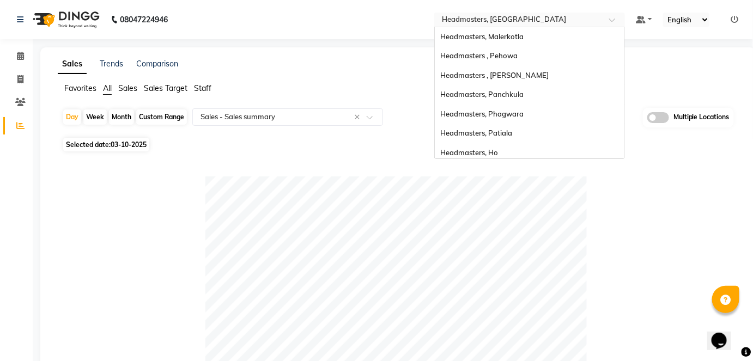
click at [584, 23] on input "text" at bounding box center [518, 20] width 158 height 11
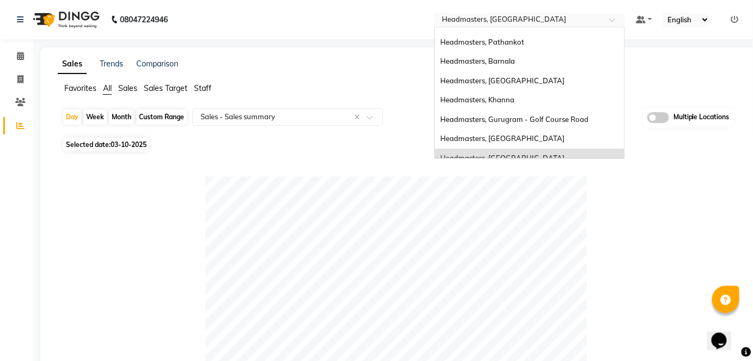
scroll to position [195, 0]
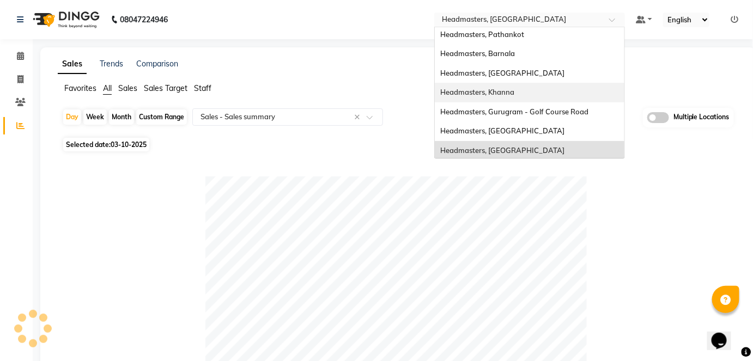
click at [524, 95] on div "Headmasters, Khanna" at bounding box center [529, 93] width 189 height 20
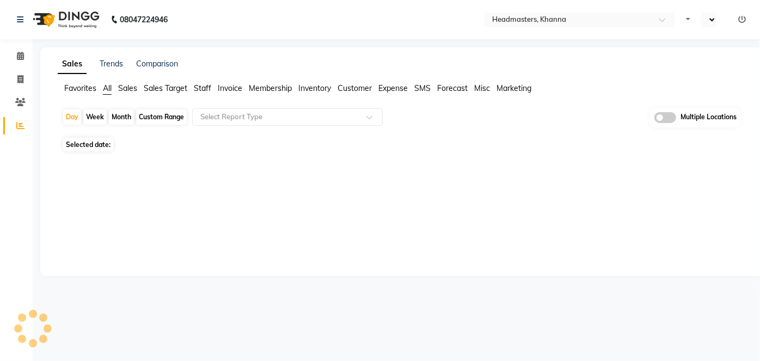
select select "en"
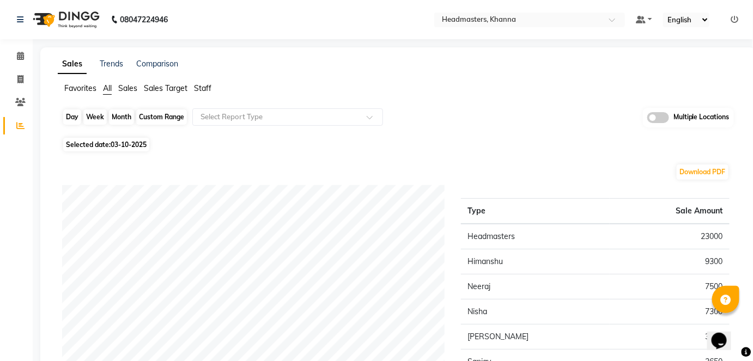
click at [71, 113] on div "Day" at bounding box center [72, 116] width 18 height 15
select select "10"
select select "2025"
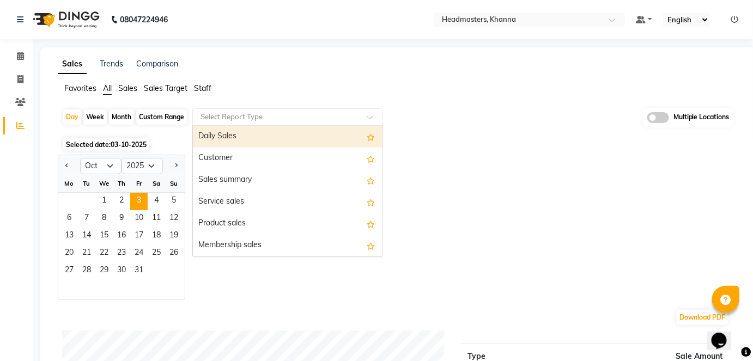
click at [215, 121] on div "Select Report Type" at bounding box center [231, 117] width 62 height 11
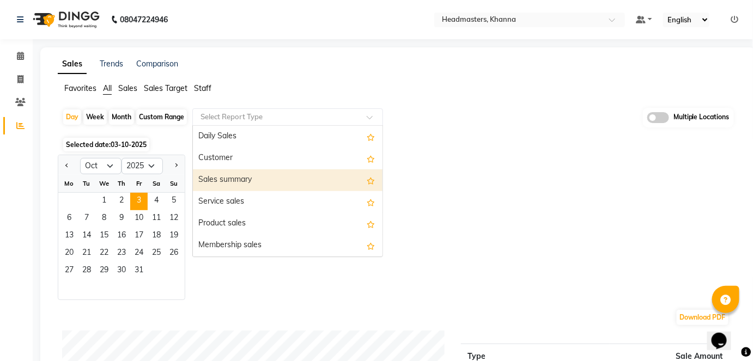
click at [225, 170] on div "Sales summary" at bounding box center [287, 180] width 189 height 22
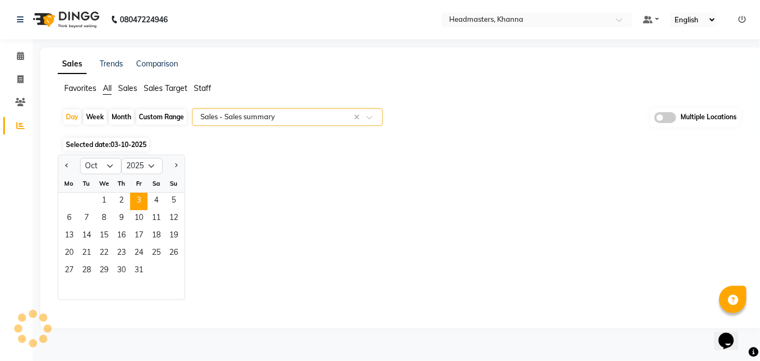
select select "full_report"
select select "csv"
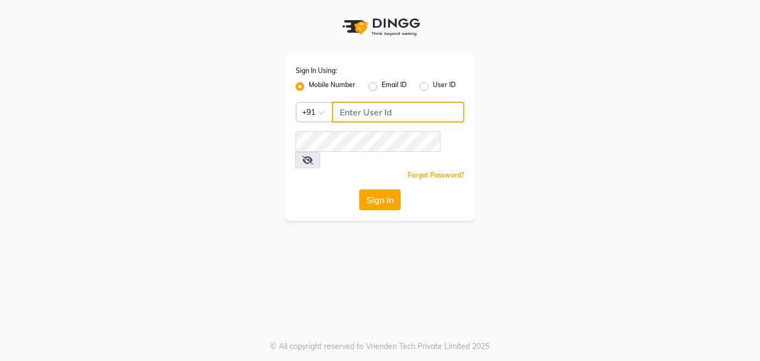
type input "9041155677"
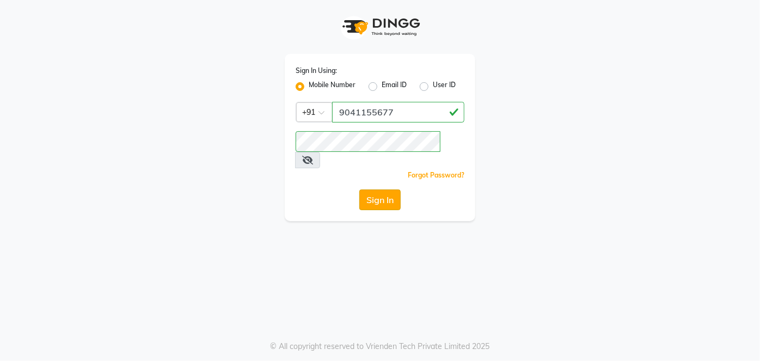
click at [379, 189] on button "Sign In" at bounding box center [379, 199] width 41 height 21
